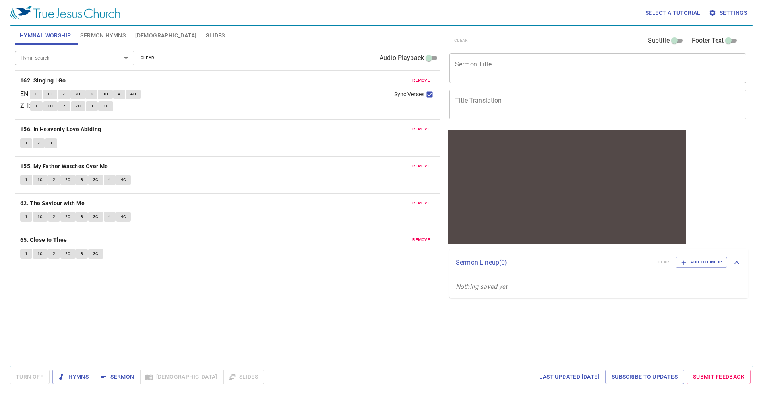
click at [81, 62] on input "Hymn search" at bounding box center [62, 57] width 91 height 9
type input "379"
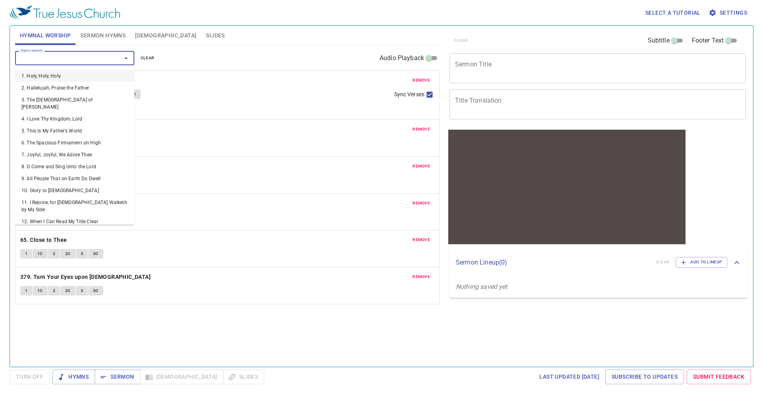
click at [42, 58] on input "Hymn search" at bounding box center [62, 57] width 91 height 9
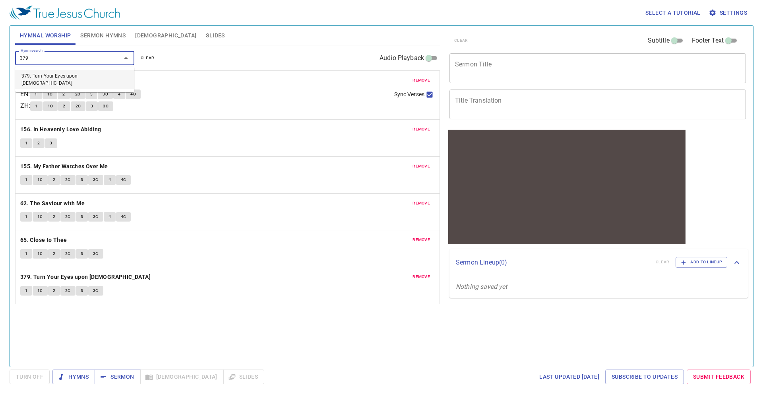
type input "379"
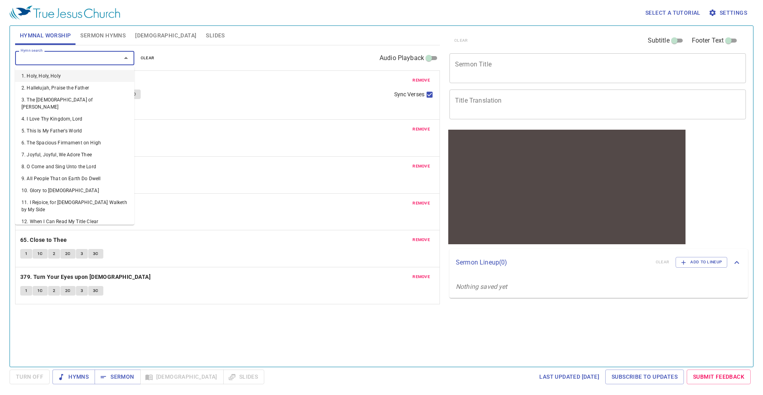
click at [62, 57] on input "Hymn search" at bounding box center [62, 57] width 91 height 9
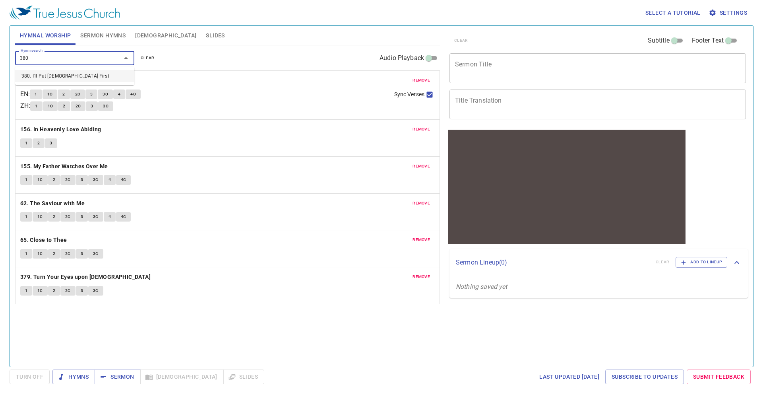
type input "380"
click at [118, 55] on div at bounding box center [120, 57] width 21 height 11
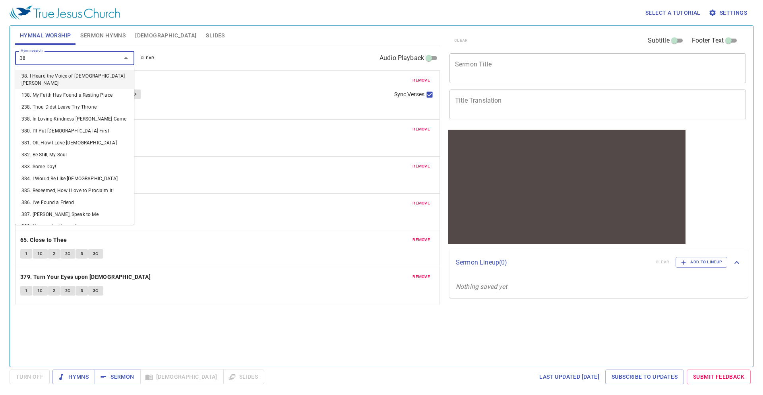
type input "380"
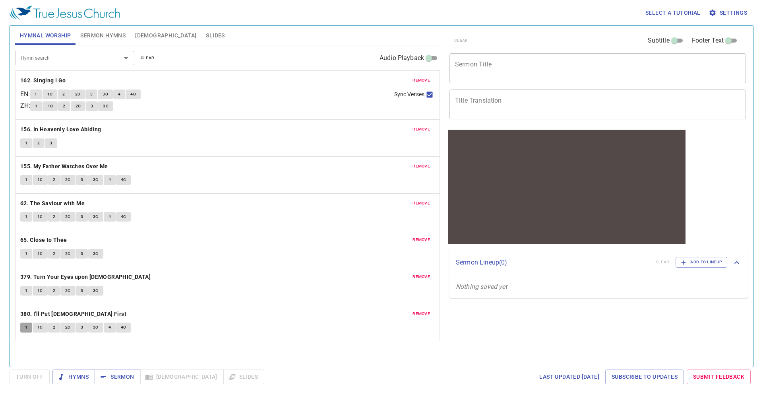
click at [27, 326] on span "1" at bounding box center [26, 327] width 2 height 7
click at [69, 91] on button "2" at bounding box center [64, 94] width 12 height 10
click at [47, 328] on button "1C" at bounding box center [40, 327] width 15 height 10
click at [27, 323] on button "1" at bounding box center [26, 327] width 12 height 10
click at [54, 326] on span "2" at bounding box center [54, 327] width 2 height 7
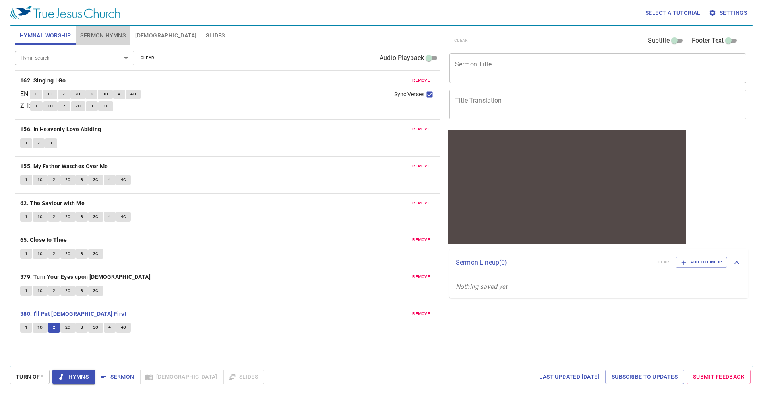
click at [121, 36] on span "Sermon Hymns" at bounding box center [102, 36] width 45 height 10
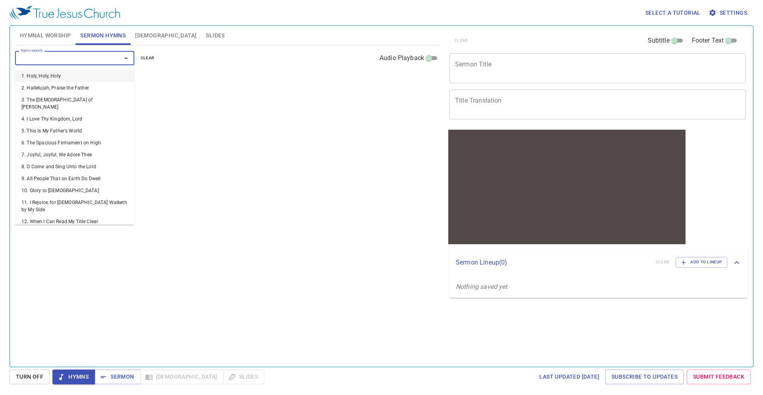
click at [97, 62] on input "Hymn search" at bounding box center [62, 57] width 91 height 9
type input "24"
drag, startPoint x: 83, startPoint y: 74, endPoint x: 91, endPoint y: 69, distance: 9.5
click at [87, 70] on li "24. Wonderful Words of Life" at bounding box center [74, 76] width 119 height 12
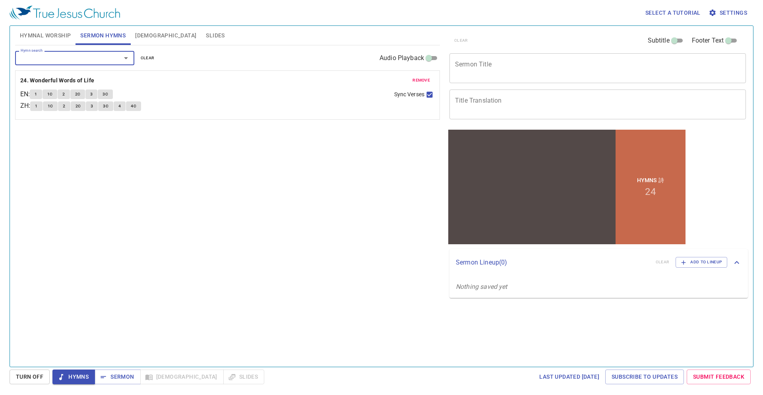
drag, startPoint x: 42, startPoint y: 93, endPoint x: 52, endPoint y: 97, distance: 10.4
click at [41, 93] on button "1" at bounding box center [36, 94] width 12 height 10
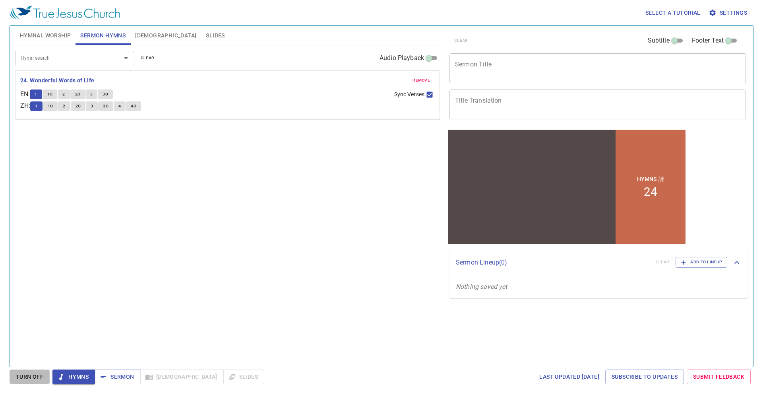
drag, startPoint x: 40, startPoint y: 372, endPoint x: 40, endPoint y: 367, distance: 5.2
click at [40, 369] on div "Select a tutorial Settings Hymnal Worship Sermon Hymns Bible Slides Hymn search…" at bounding box center [381, 197] width 763 height 395
click at [34, 99] on button "1" at bounding box center [36, 94] width 12 height 10
drag, startPoint x: 30, startPoint y: 373, endPoint x: 29, endPoint y: 369, distance: 4.4
click at [31, 370] on button "Turn Off" at bounding box center [30, 376] width 40 height 15
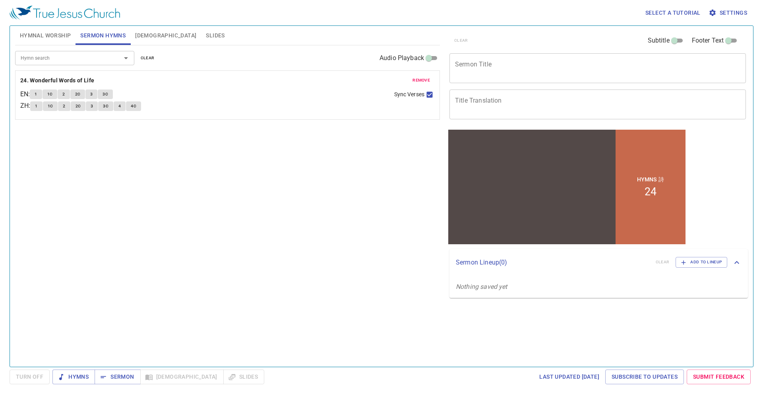
click at [42, 91] on button "1" at bounding box center [36, 94] width 12 height 10
click at [206, 38] on span "Slides" at bounding box center [215, 36] width 19 height 10
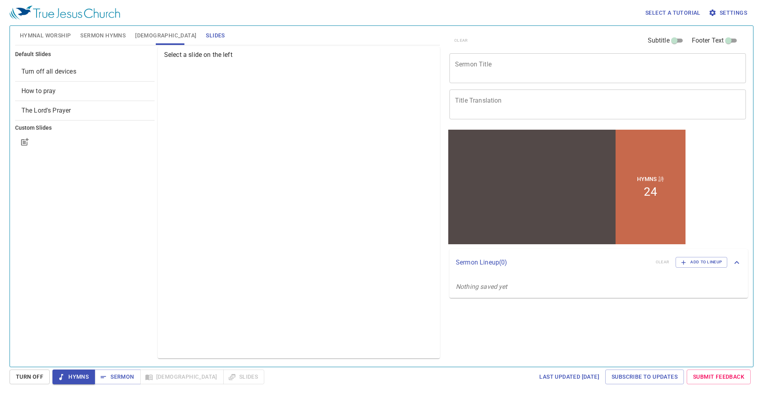
click at [122, 35] on span "Sermon Hymns" at bounding box center [102, 36] width 45 height 10
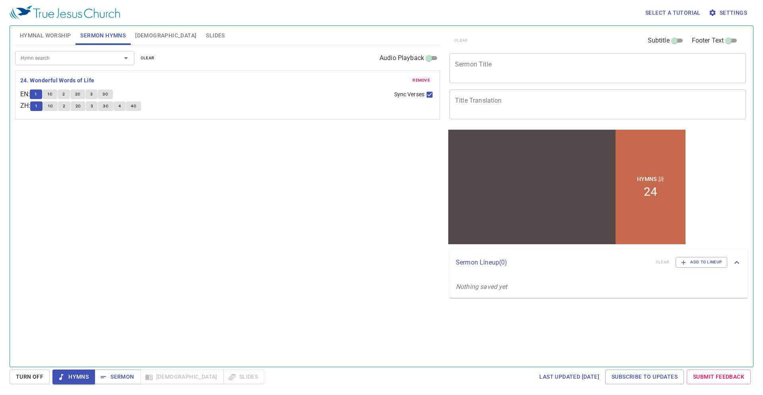
click at [145, 32] on span "Bible" at bounding box center [165, 36] width 61 height 10
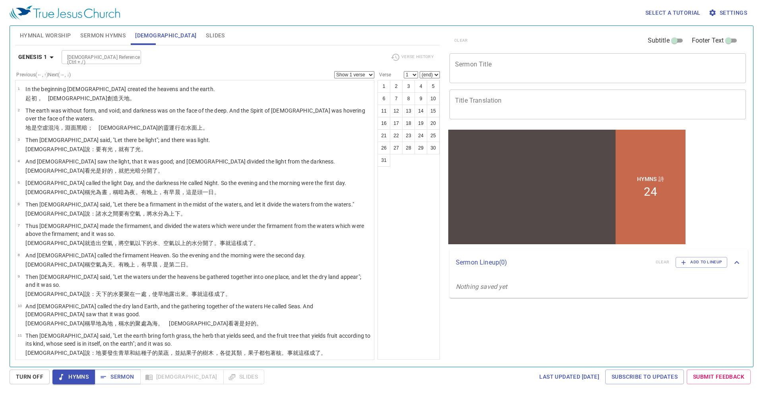
click at [100, 43] on button "Sermon Hymns" at bounding box center [103, 35] width 55 height 19
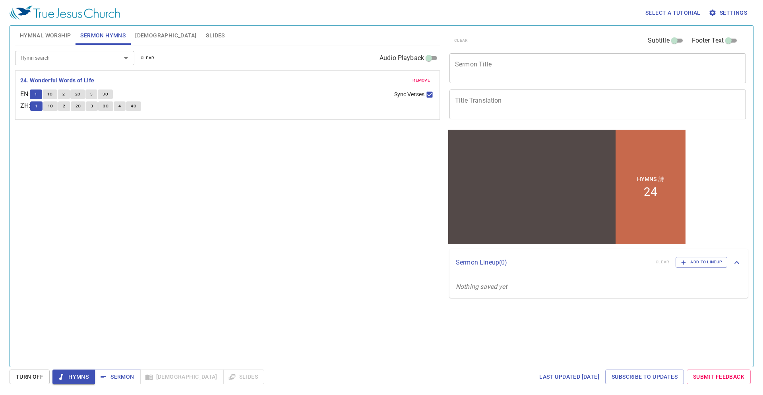
click at [63, 39] on span "Hymnal Worship" at bounding box center [45, 36] width 51 height 10
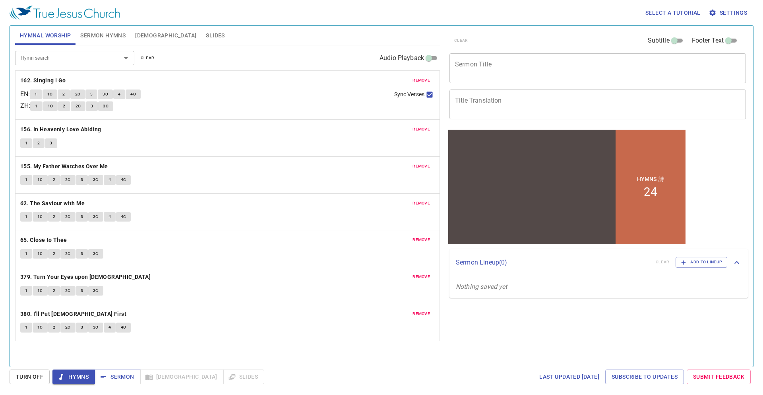
click at [107, 33] on span "Sermon Hymns" at bounding box center [102, 36] width 45 height 10
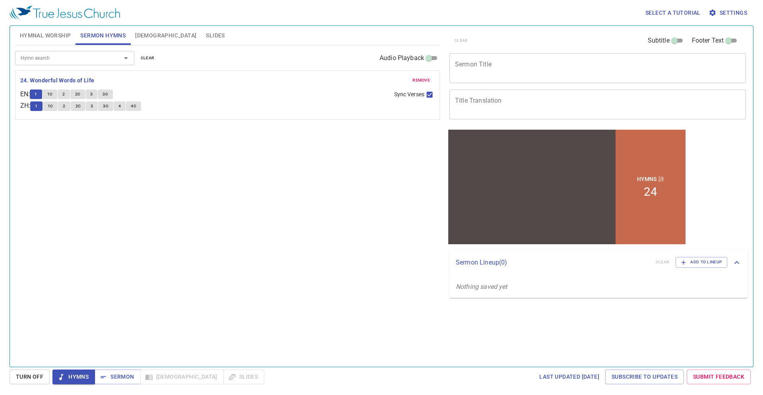
click at [429, 93] on input "Sync Verses" at bounding box center [430, 96] width 10 height 10
click at [430, 93] on input "Sync Verses" at bounding box center [430, 96] width 10 height 10
checkbox input "true"
click at [38, 90] on button "1" at bounding box center [36, 94] width 12 height 10
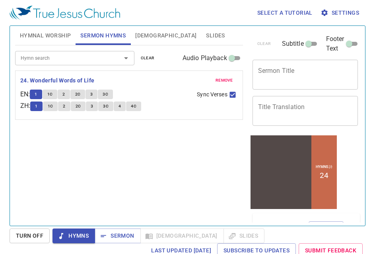
click at [140, 37] on span "Bible" at bounding box center [165, 36] width 61 height 10
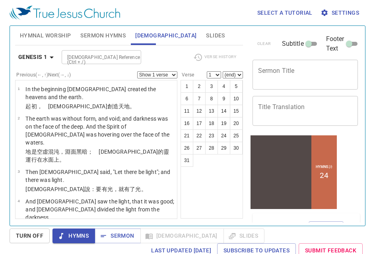
click at [113, 59] on input "Bible Reference (Ctrl + /)" at bounding box center [95, 56] width 62 height 9
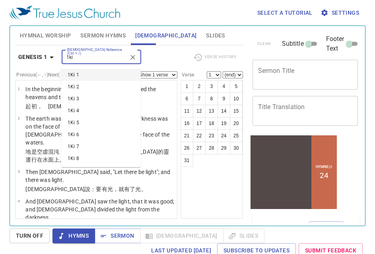
click at [101, 73] on li "1Ki 1" at bounding box center [101, 75] width 80 height 12
type input "1ki"
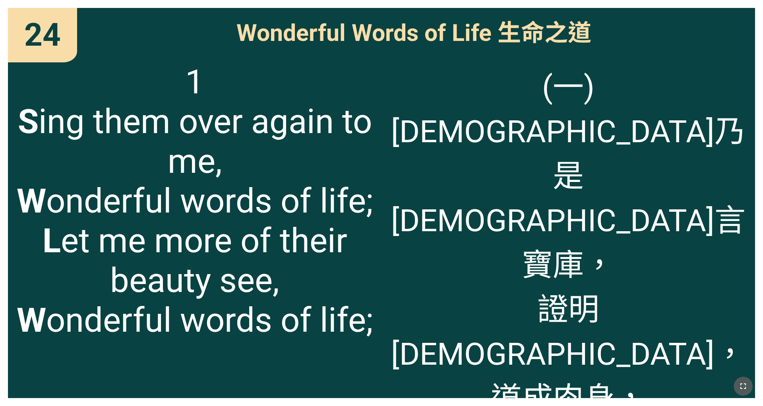
click at [318, 254] on button "button" at bounding box center [743, 386] width 19 height 19
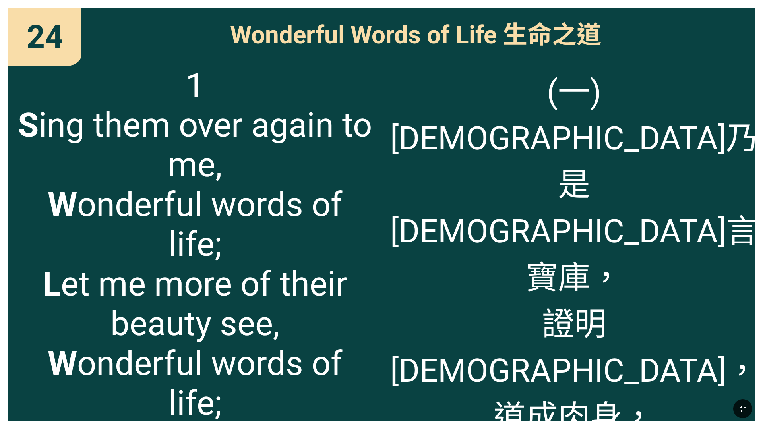
click at [112, 161] on span "1 S ing them over again to me, W onderful words of life; L et me more of their …" at bounding box center [195, 245] width 356 height 358
click at [318, 26] on span "Wonderful Words of Life 生命之道" at bounding box center [415, 33] width 371 height 36
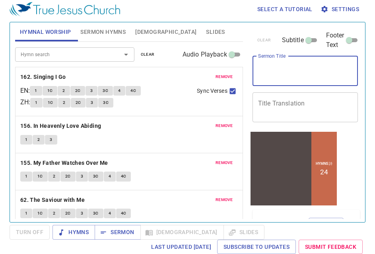
click at [289, 64] on textarea "Sermon Title" at bounding box center [305, 70] width 95 height 15
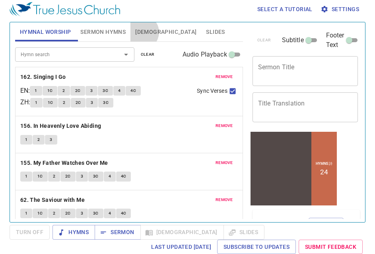
click at [142, 32] on span "Bible" at bounding box center [165, 32] width 61 height 10
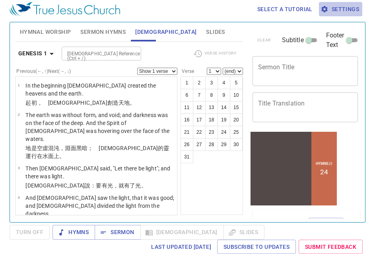
click at [334, 6] on span "Settings" at bounding box center [340, 9] width 37 height 10
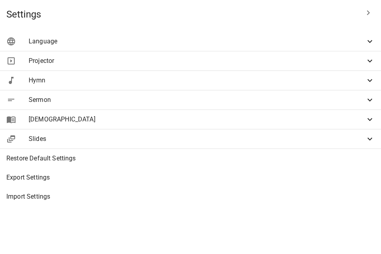
click at [130, 89] on div at bounding box center [190, 127] width 381 height 254
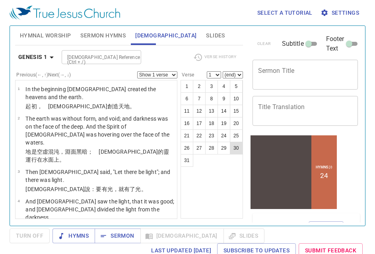
scroll to position [4, 0]
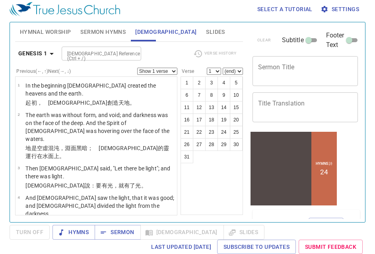
click at [171, 230] on div "Hymns Sermon Bible Slides" at bounding box center [158, 232] width 212 height 15
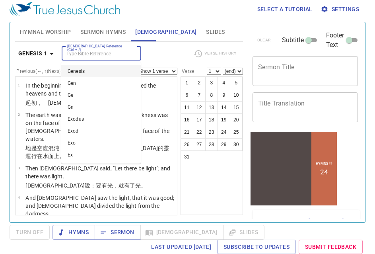
click at [91, 56] on input "Bible Reference (Ctrl + /)" at bounding box center [95, 53] width 62 height 9
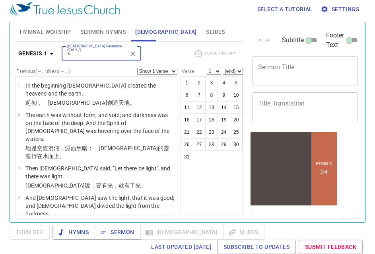
type input "i"
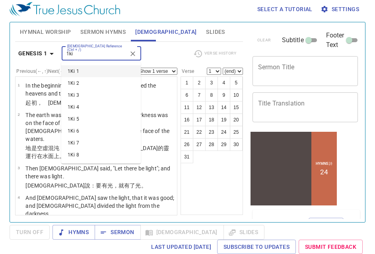
click at [93, 69] on li "1Ki 1" at bounding box center [101, 71] width 80 height 12
type input "1ki"
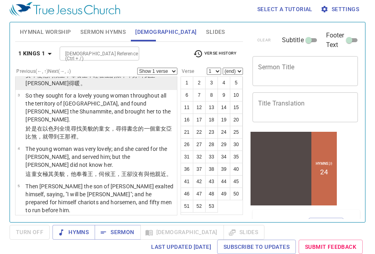
scroll to position [80, 0]
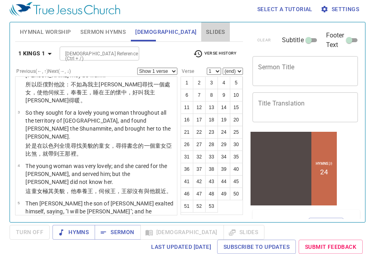
click at [201, 26] on button "Slides" at bounding box center [215, 31] width 28 height 19
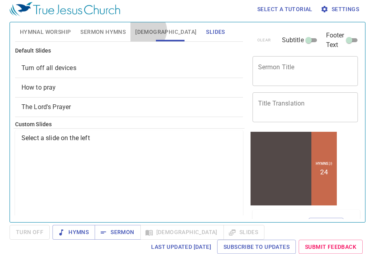
click at [147, 30] on span "Bible" at bounding box center [165, 32] width 61 height 10
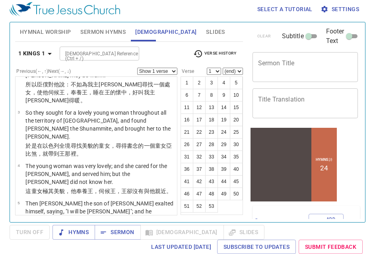
scroll to position [0, 0]
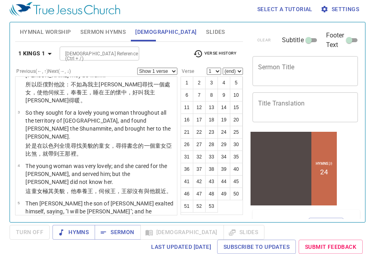
click at [242, 25] on div "Hymnal Worship Sermon Hymns Bible Slides" at bounding box center [129, 31] width 228 height 19
click at [190, 99] on button "6" at bounding box center [187, 95] width 13 height 13
select select "6"
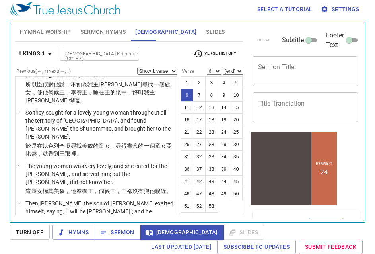
scroll to position [168, 0]
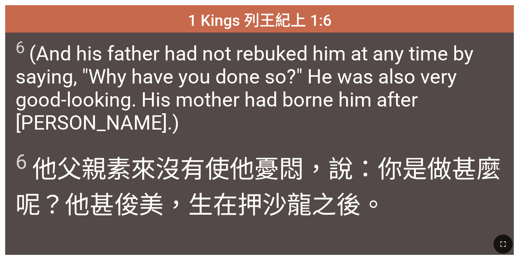
click at [318, 56] on span "6 (And his father had not rebuked him at any time by saying, "Why have you done…" at bounding box center [260, 86] width 488 height 97
click at [318, 55] on span "6 (And his father had not rebuked him at any time by saying, "Why have you done…" at bounding box center [260, 86] width 488 height 97
click at [318, 238] on button "button" at bounding box center [502, 244] width 19 height 19
